Goal: Task Accomplishment & Management: Manage account settings

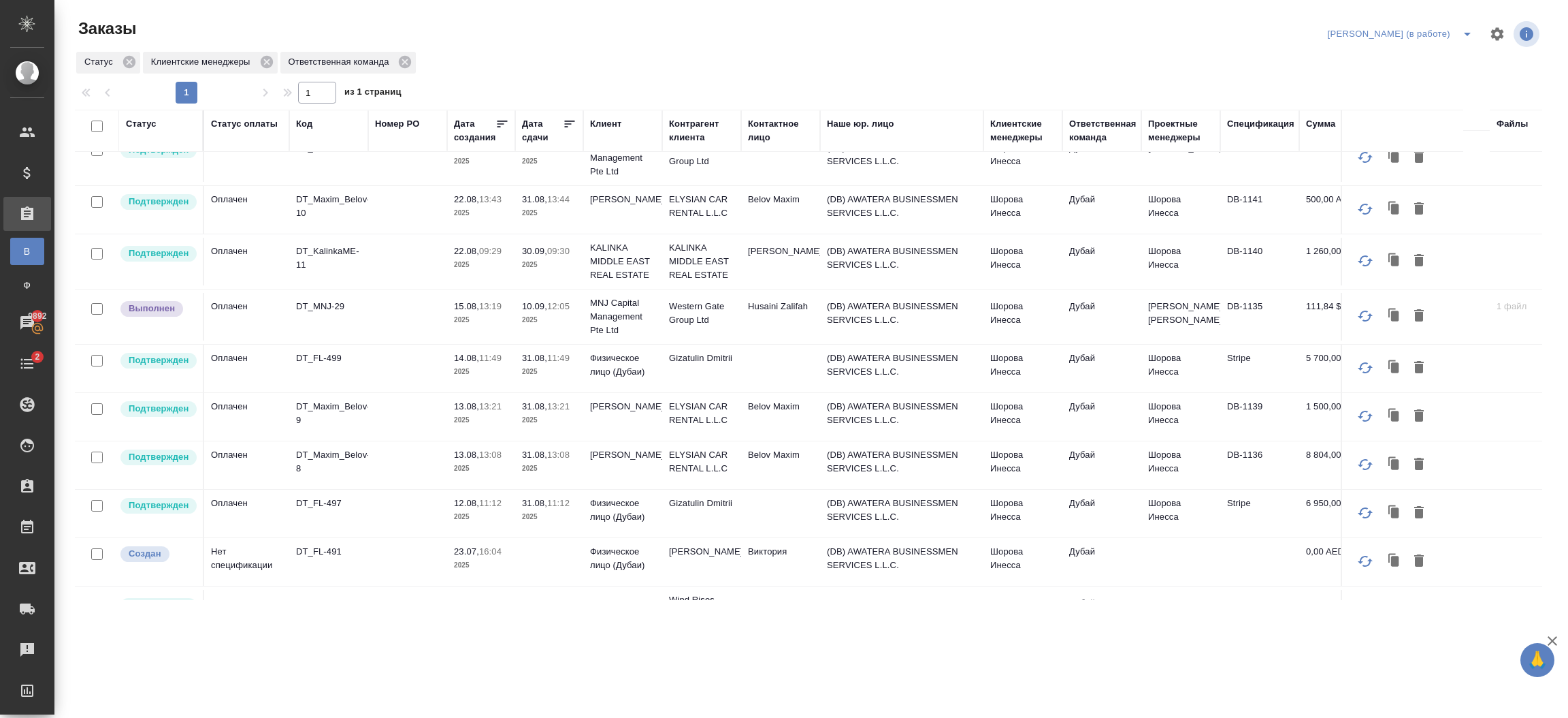
scroll to position [355, 0]
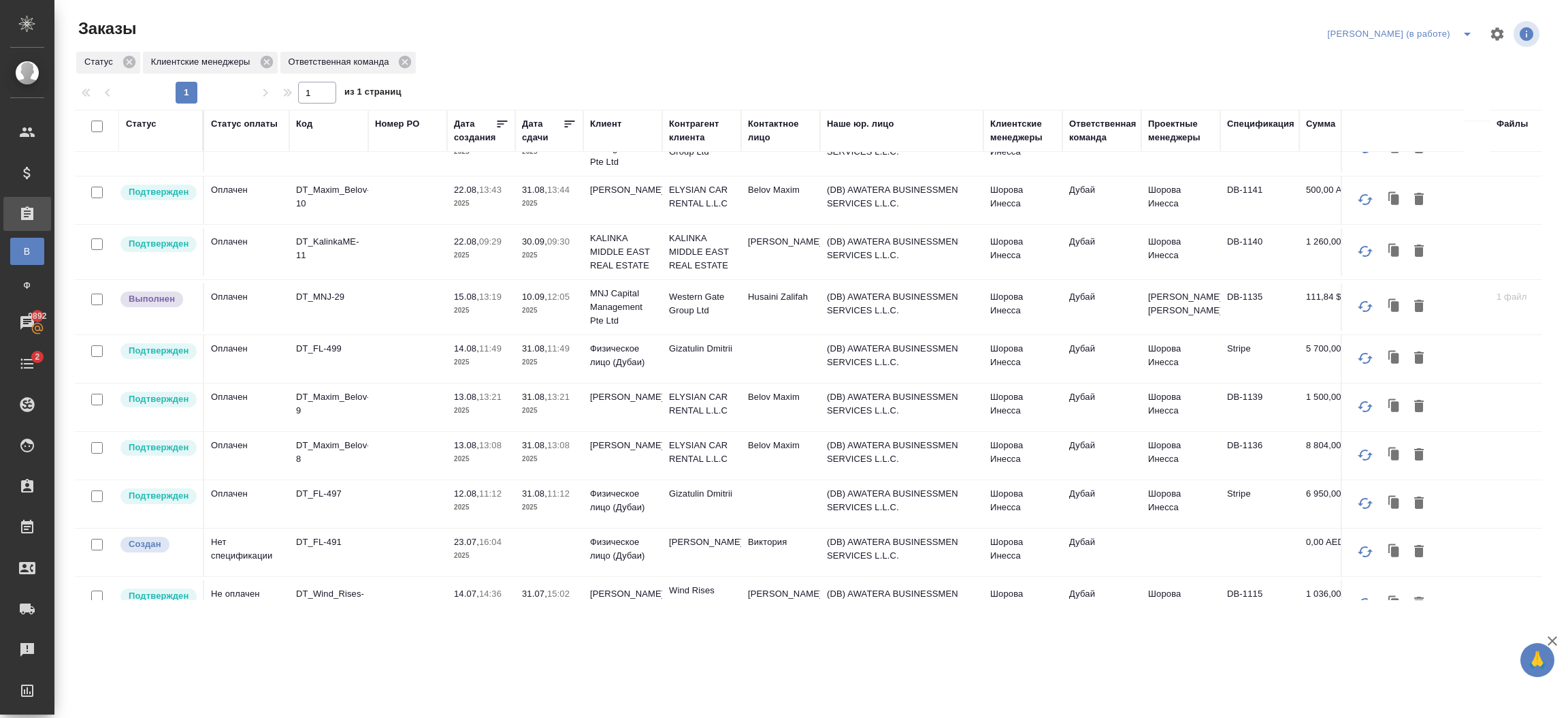
click at [827, 407] on td "(DB) AWATERA BUSINESSMEN SERVICES L.L.C." at bounding box center [902, 407] width 163 height 47
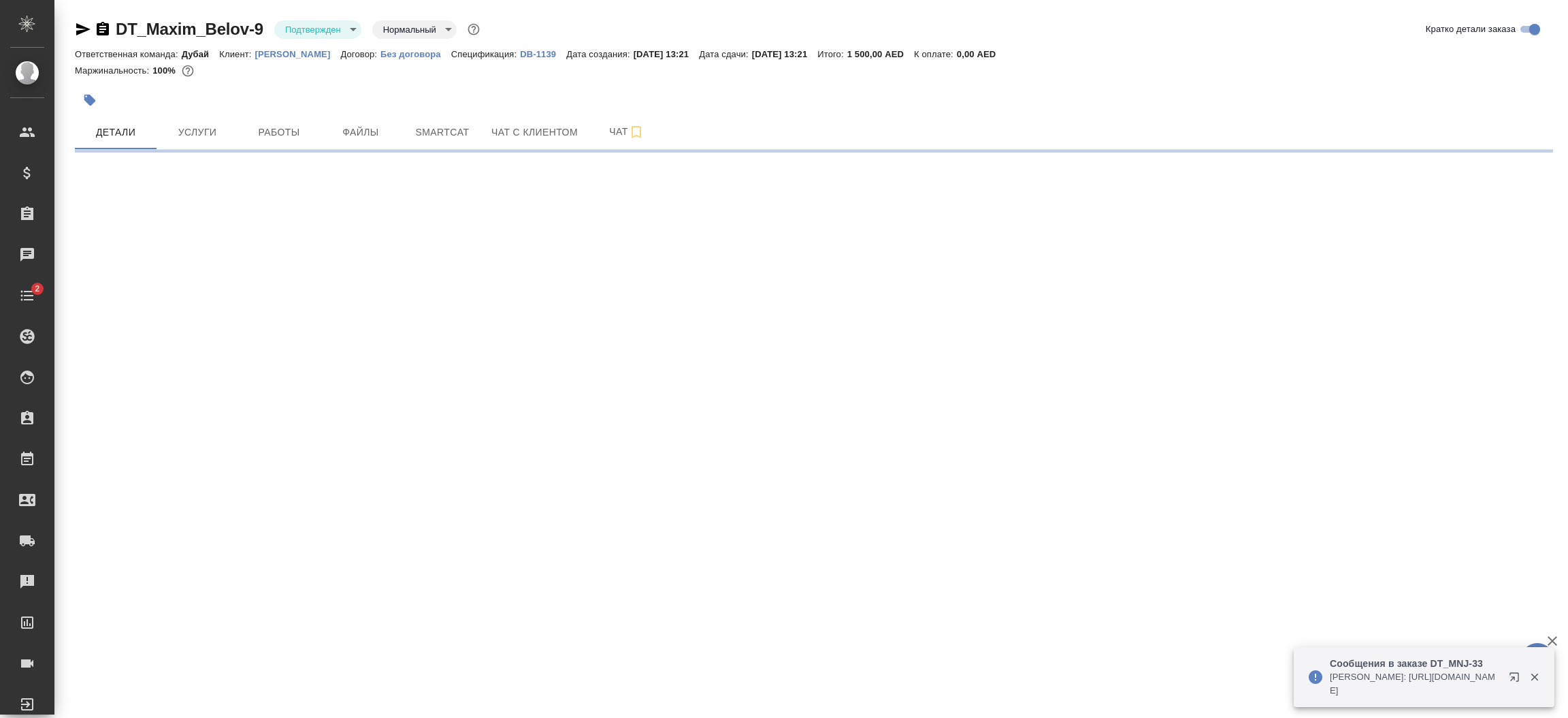
select select "RU"
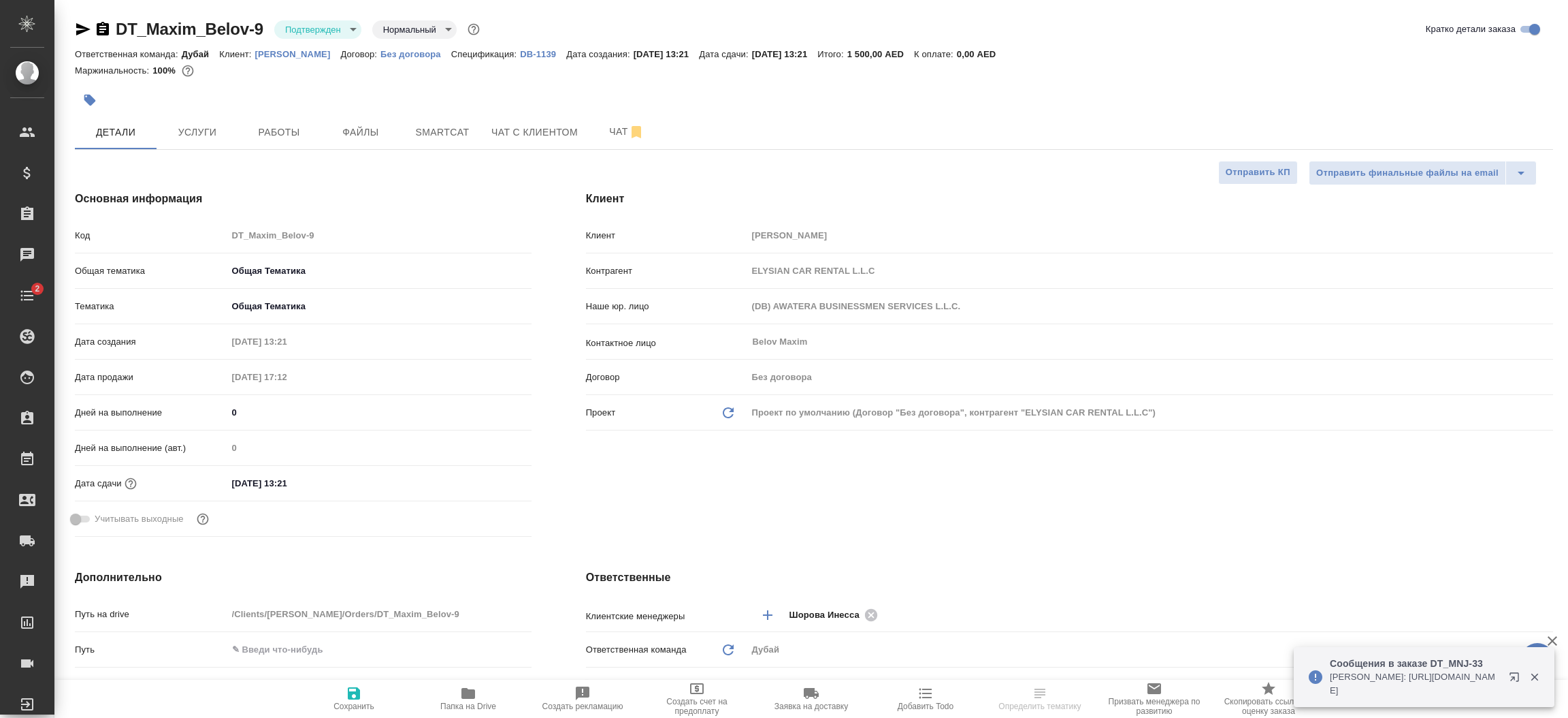
type textarea "x"
click at [280, 58] on p "[PERSON_NAME]" at bounding box center [298, 54] width 86 height 10
type textarea "x"
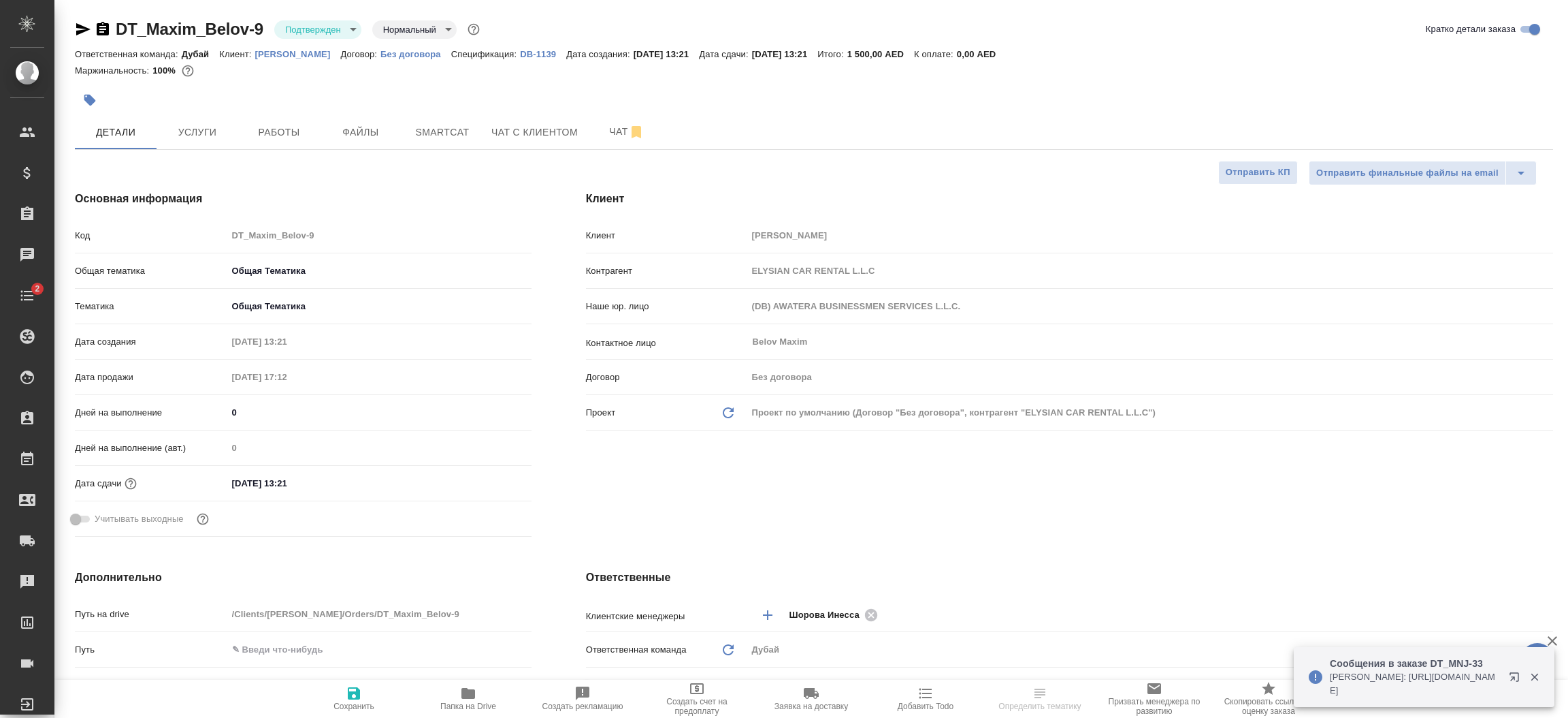
type textarea "x"
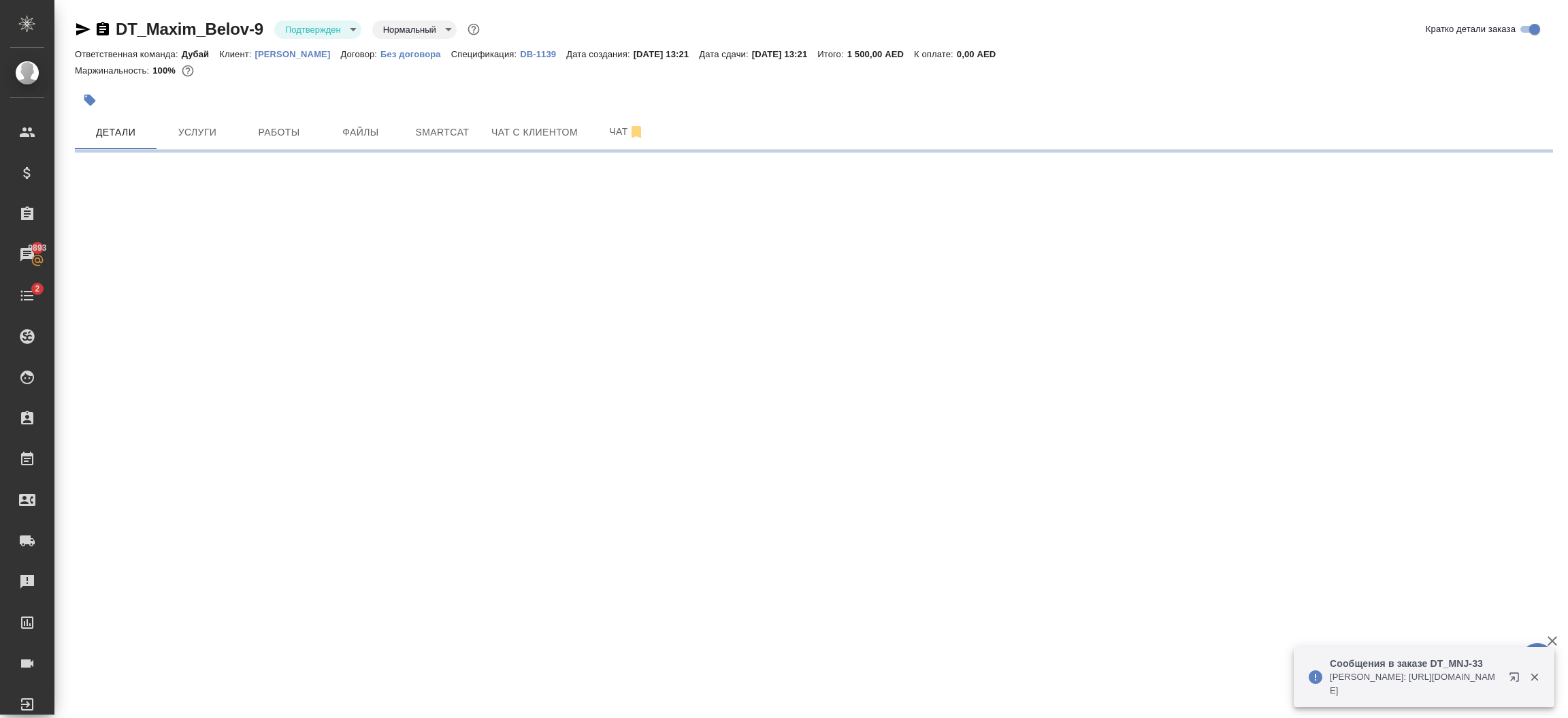
select select "RU"
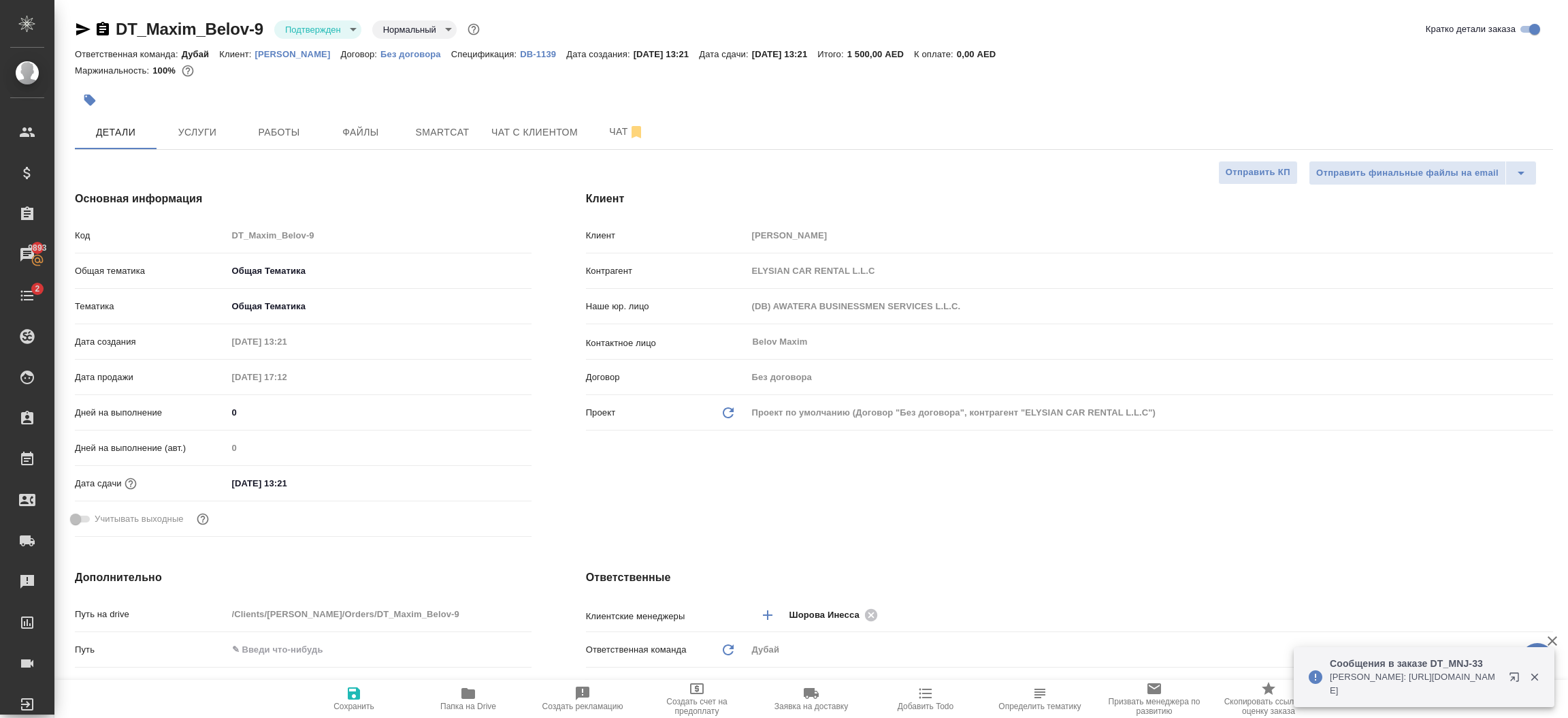
type textarea "x"
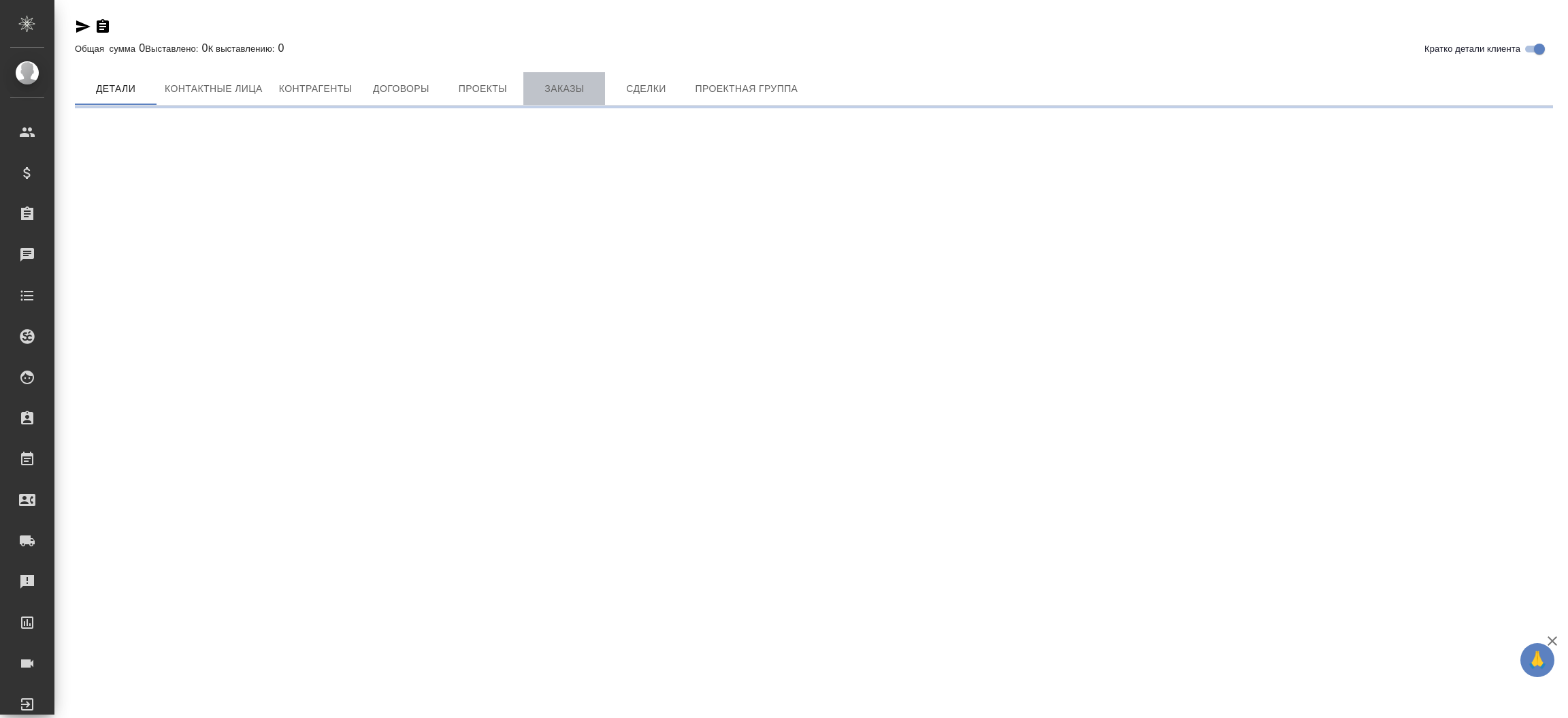
click at [561, 98] on button "Заказы" at bounding box center [564, 88] width 81 height 32
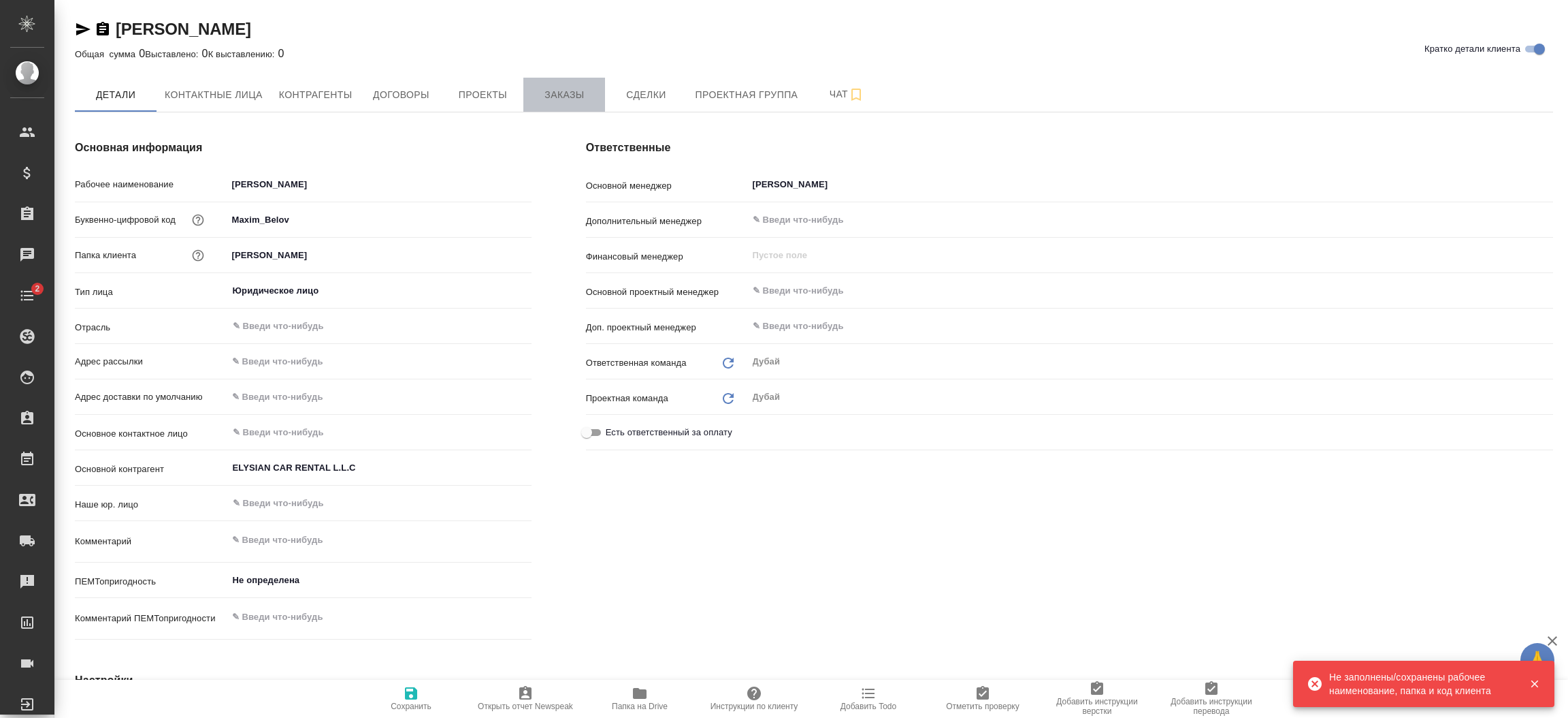
click at [561, 98] on span "Заказы" at bounding box center [564, 95] width 66 height 17
type textarea "x"
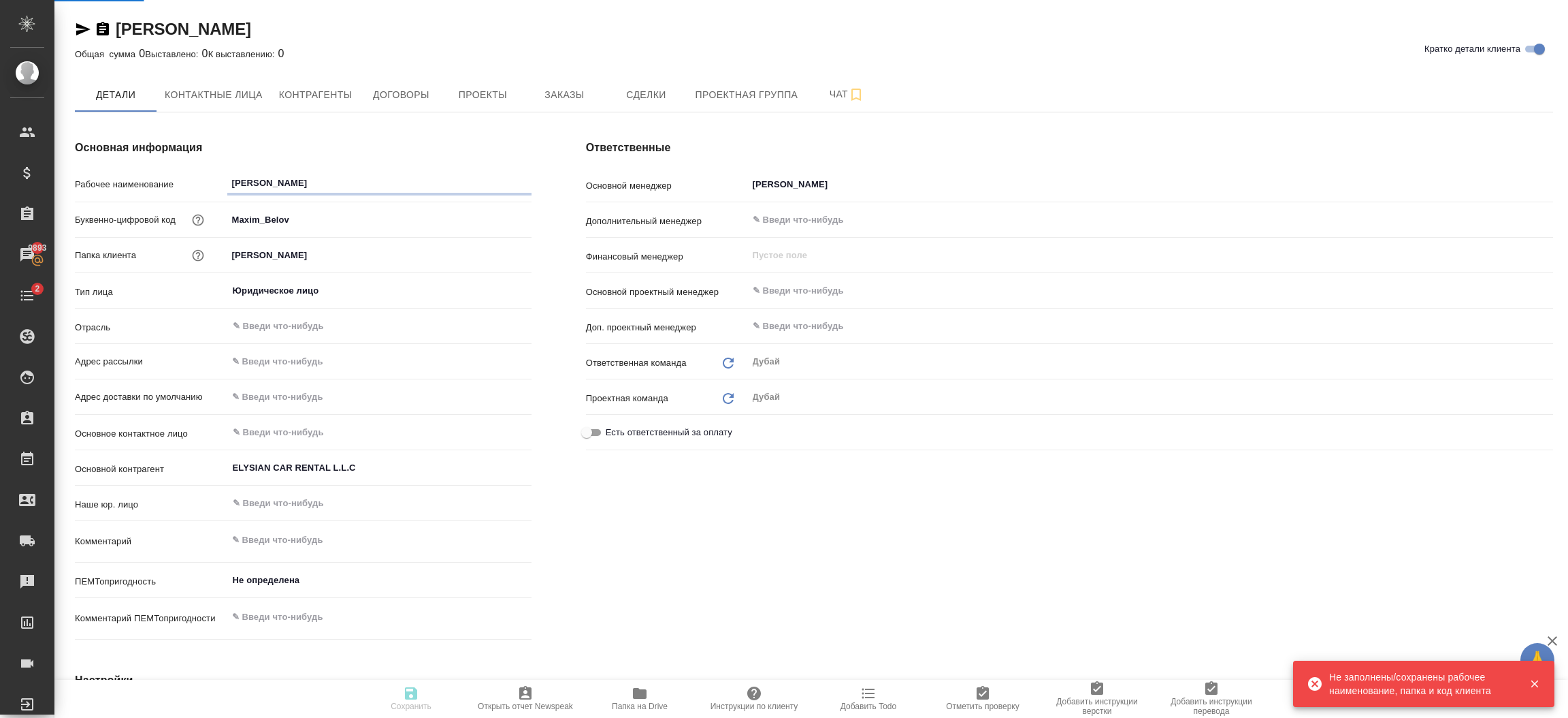
type textarea "x"
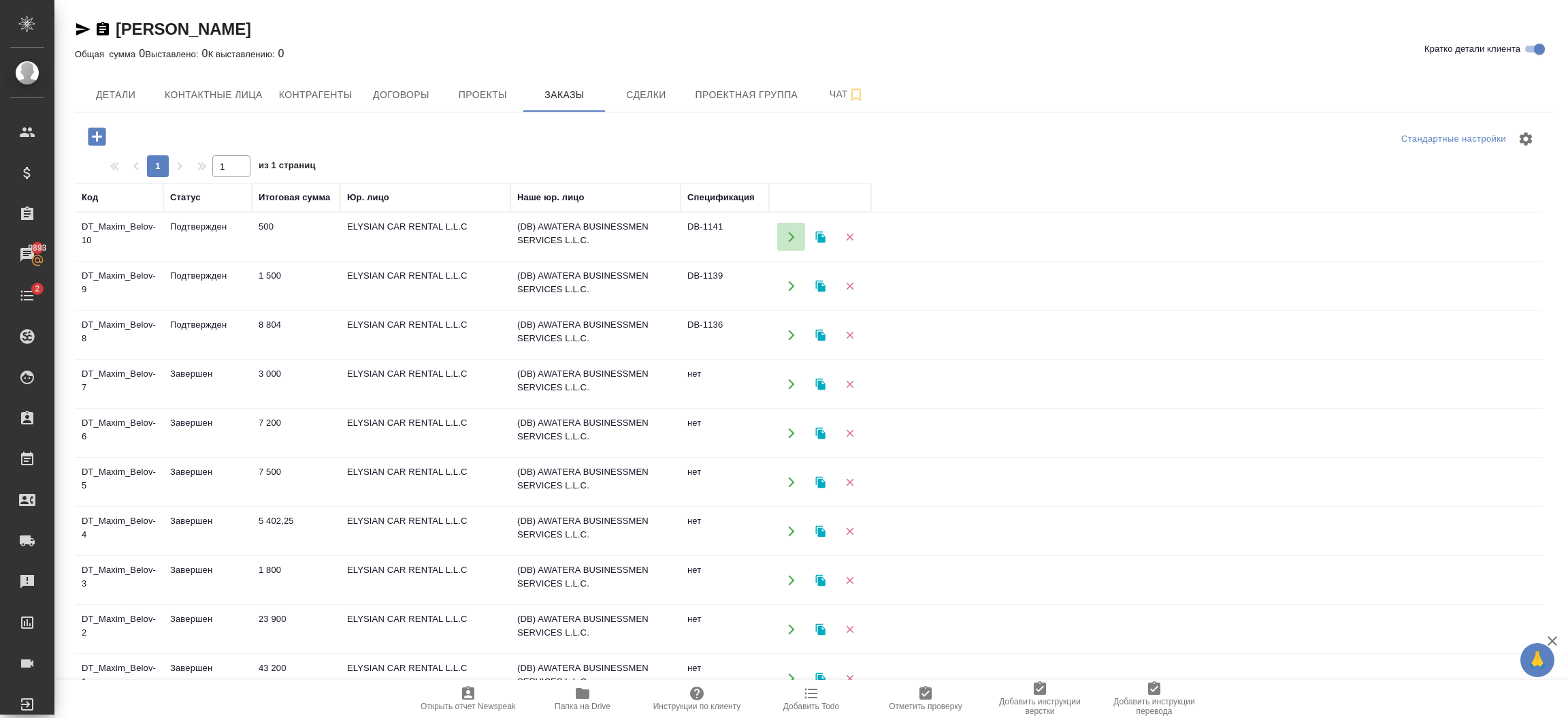
click at [789, 237] on icon "button" at bounding box center [792, 237] width 13 height 13
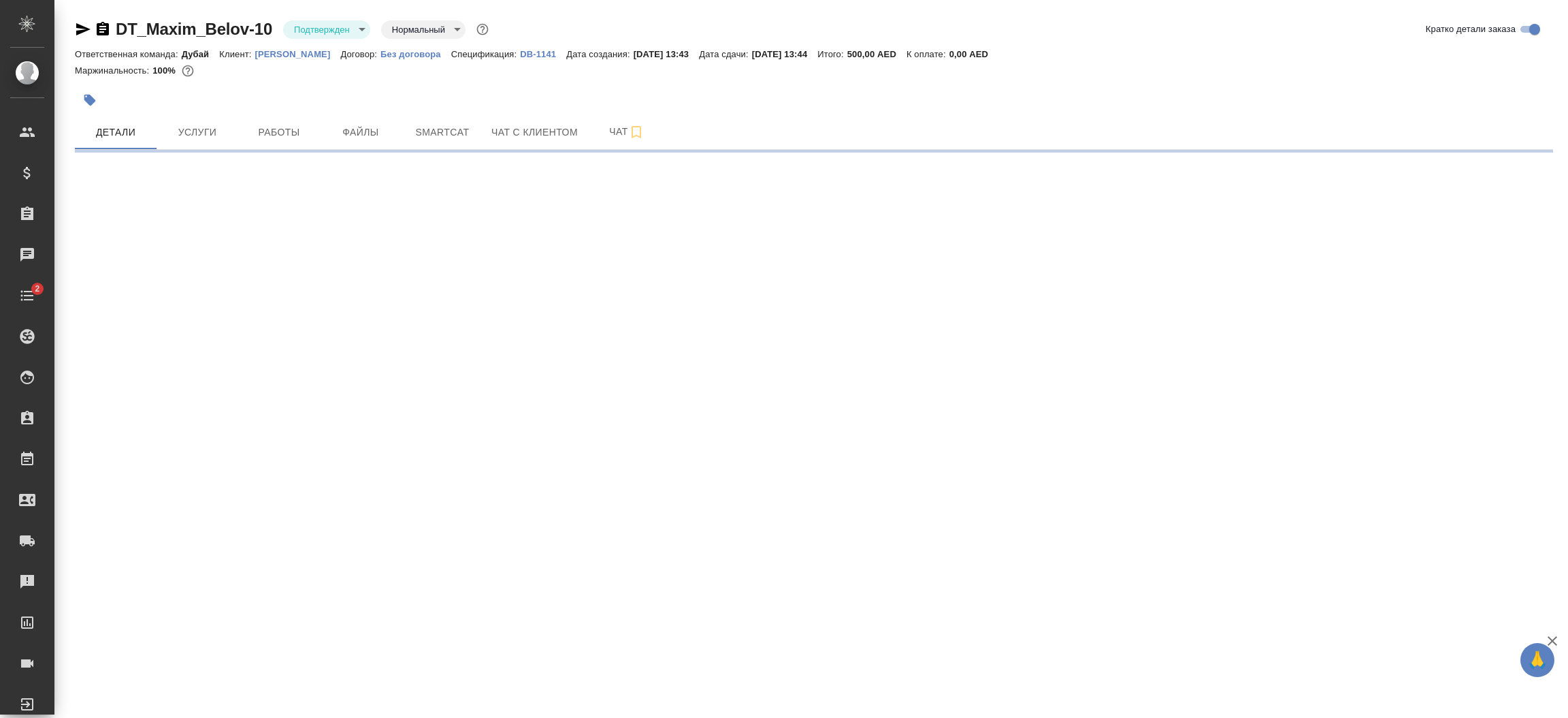
click at [81, 32] on icon "button" at bounding box center [84, 29] width 14 height 13
select select "RU"
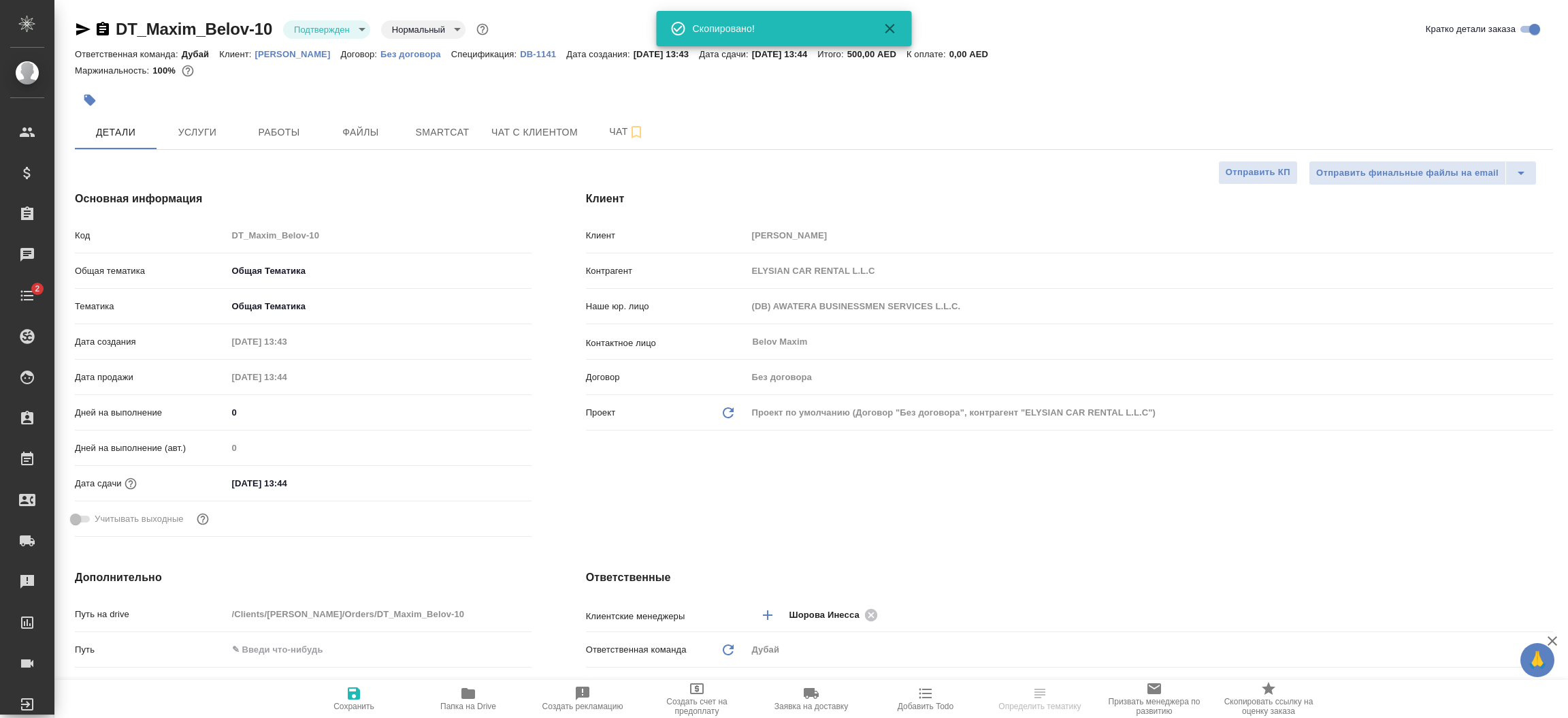
type textarea "x"
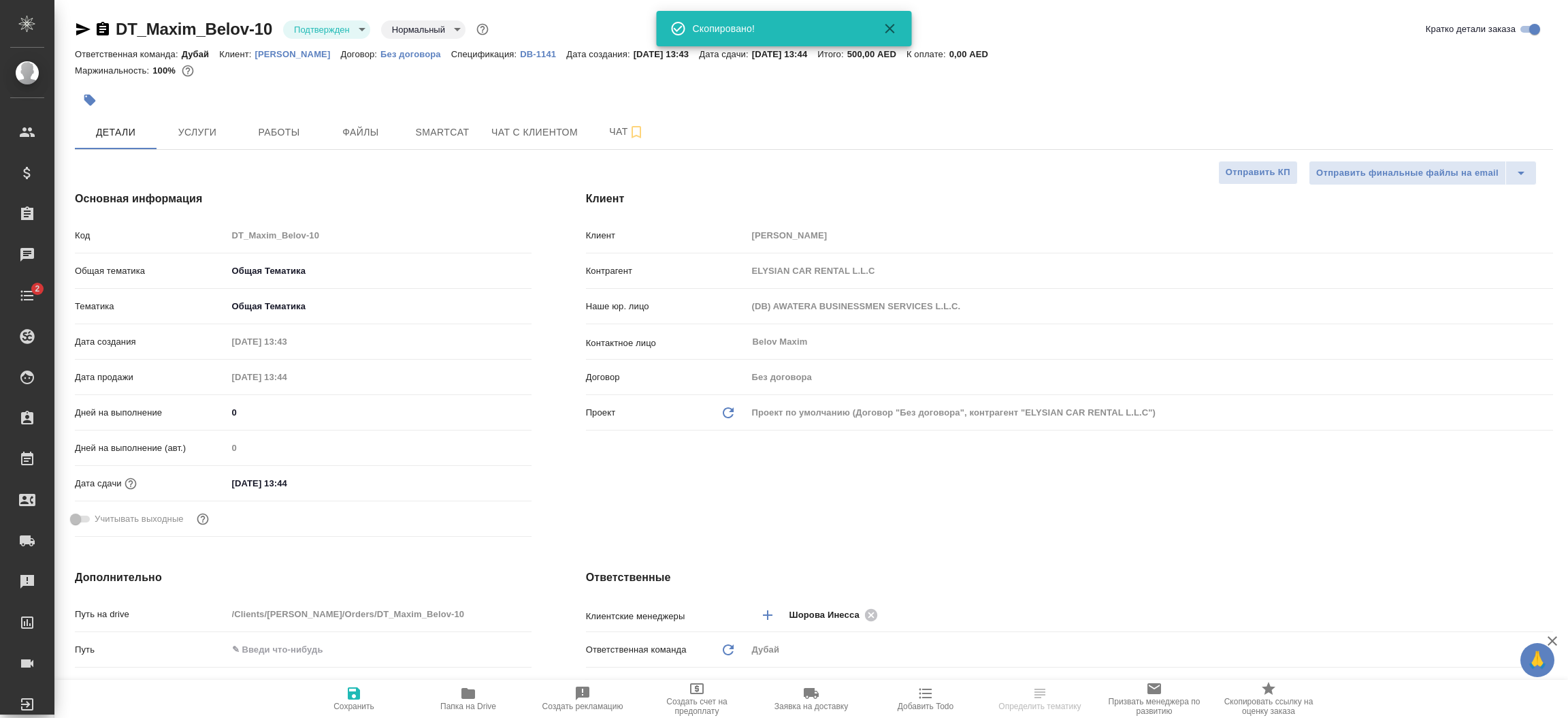
type textarea "x"
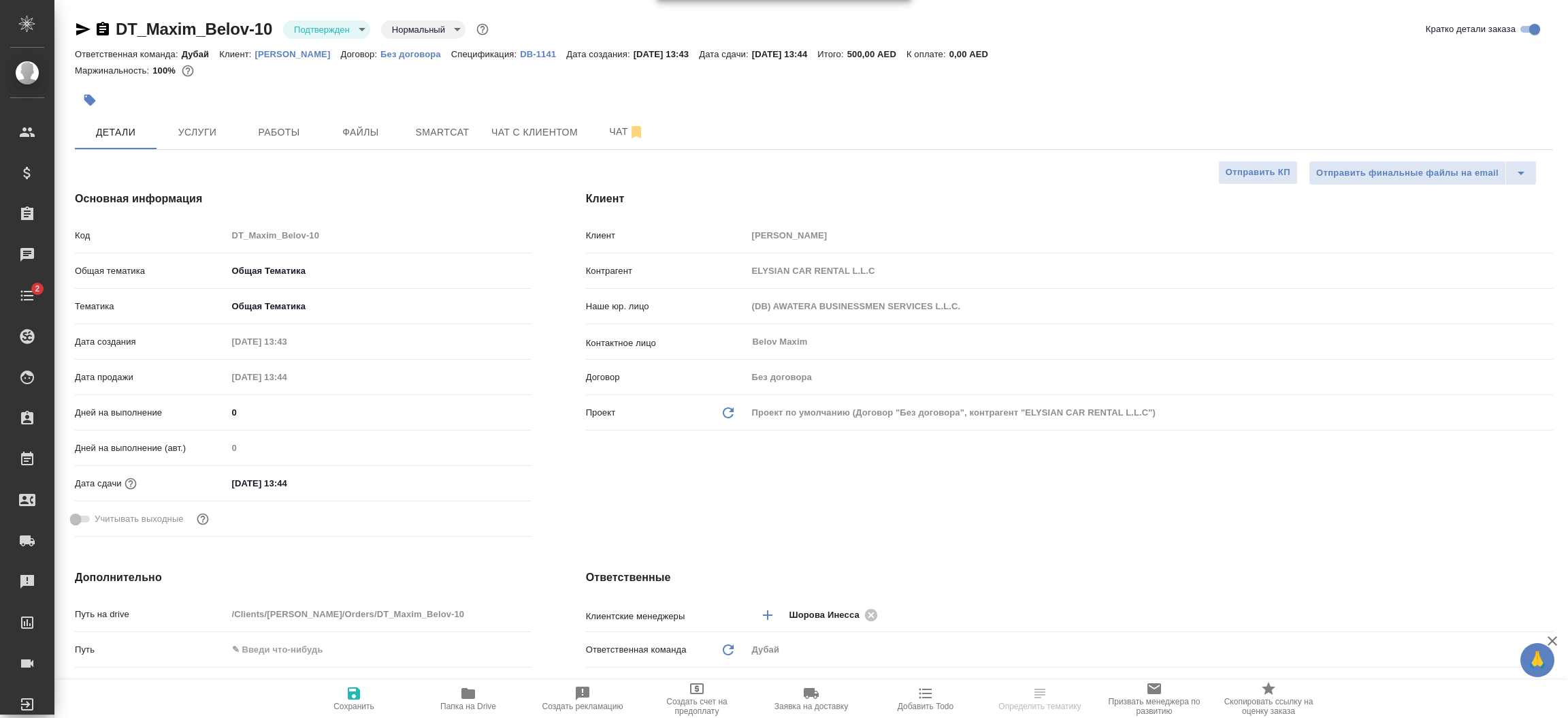
type textarea "x"
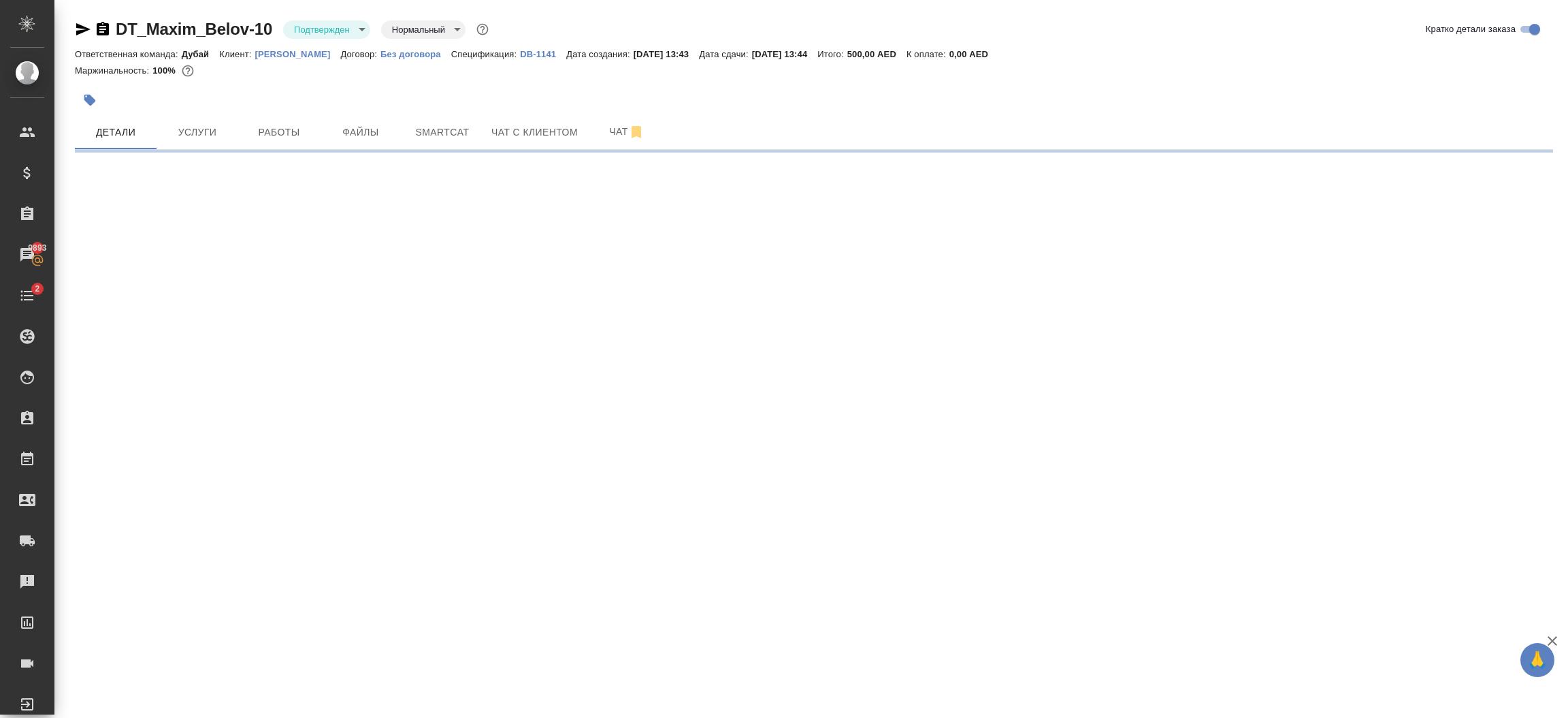
select select "RU"
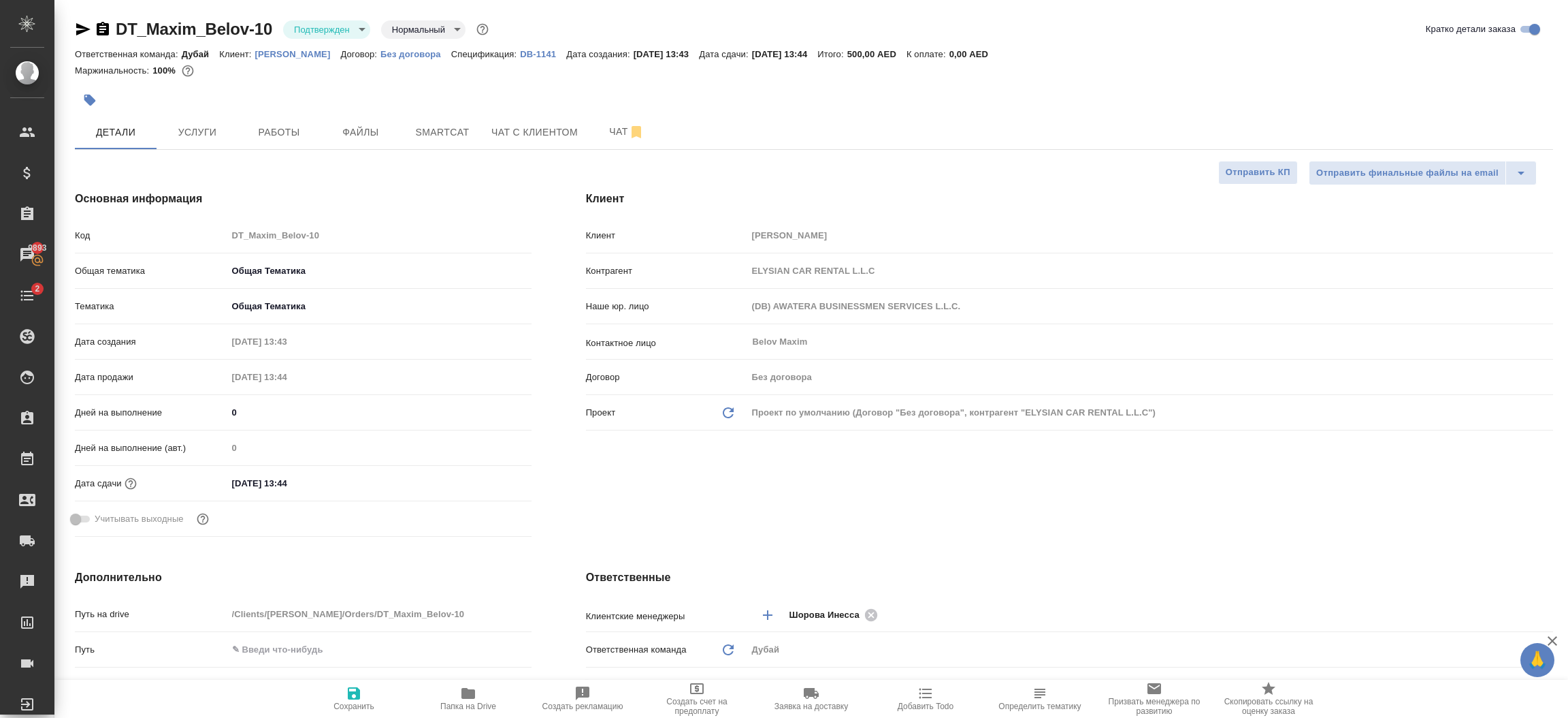
type textarea "x"
